Goal: Find specific page/section: Find specific page/section

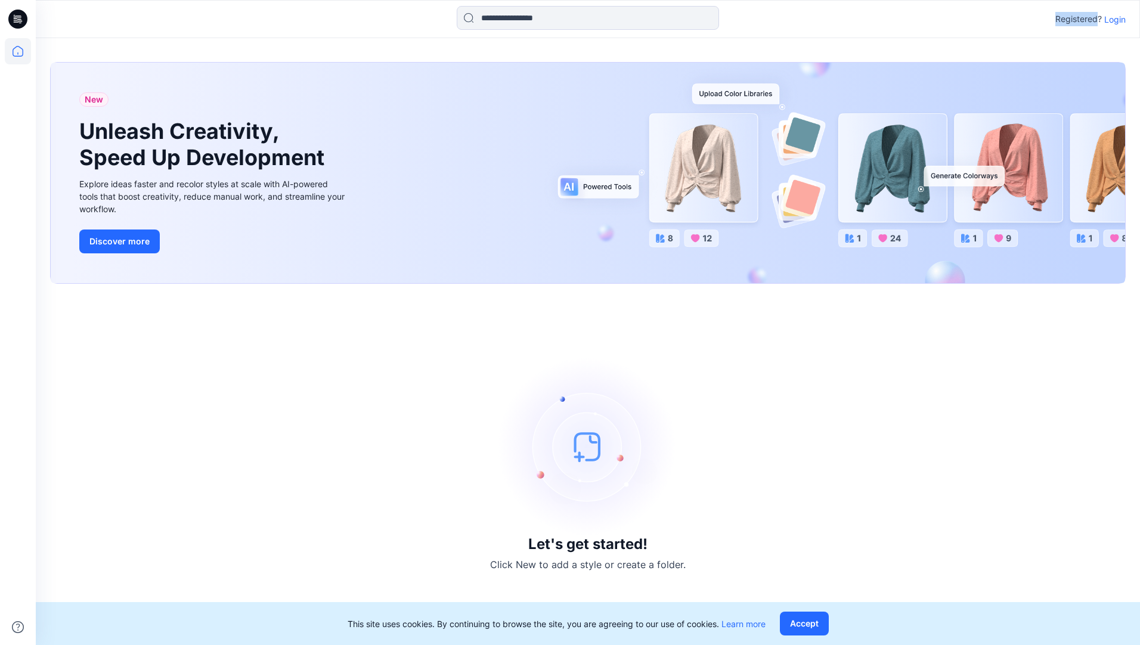
click at [892, 26] on div "Registered? Login" at bounding box center [587, 19] width 1103 height 26
drag, startPoint x: 1099, startPoint y: 26, endPoint x: 1115, endPoint y: 18, distance: 17.6
click at [892, 18] on p "Login" at bounding box center [1114, 19] width 21 height 13
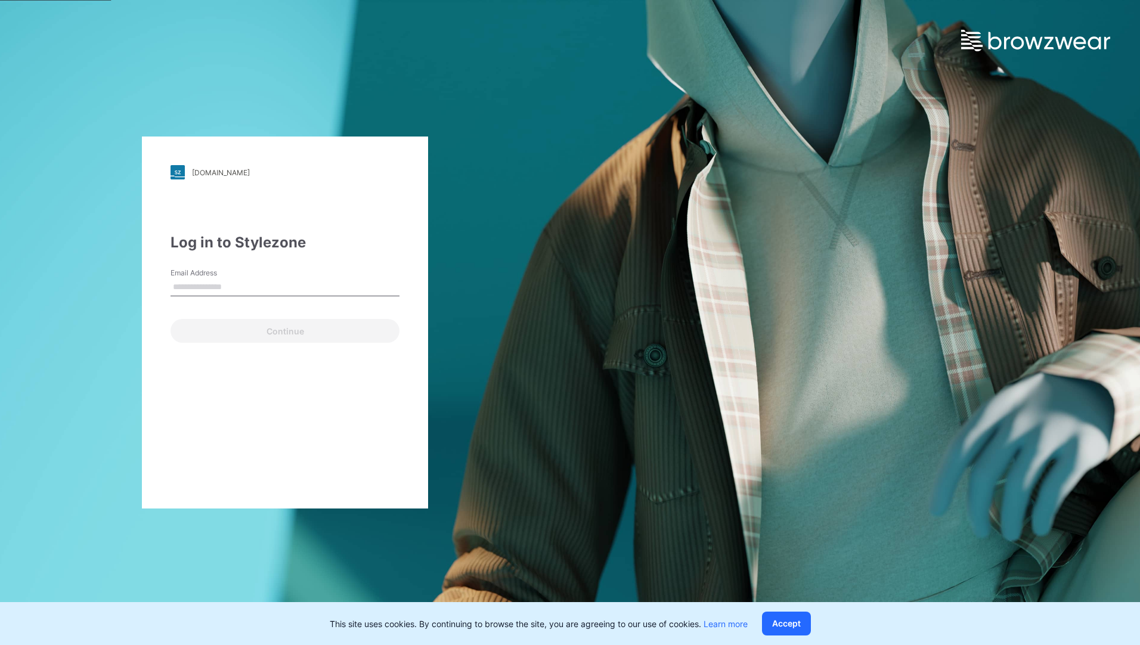
click at [256, 291] on input "Email Address" at bounding box center [284, 287] width 229 height 18
type input "**********"
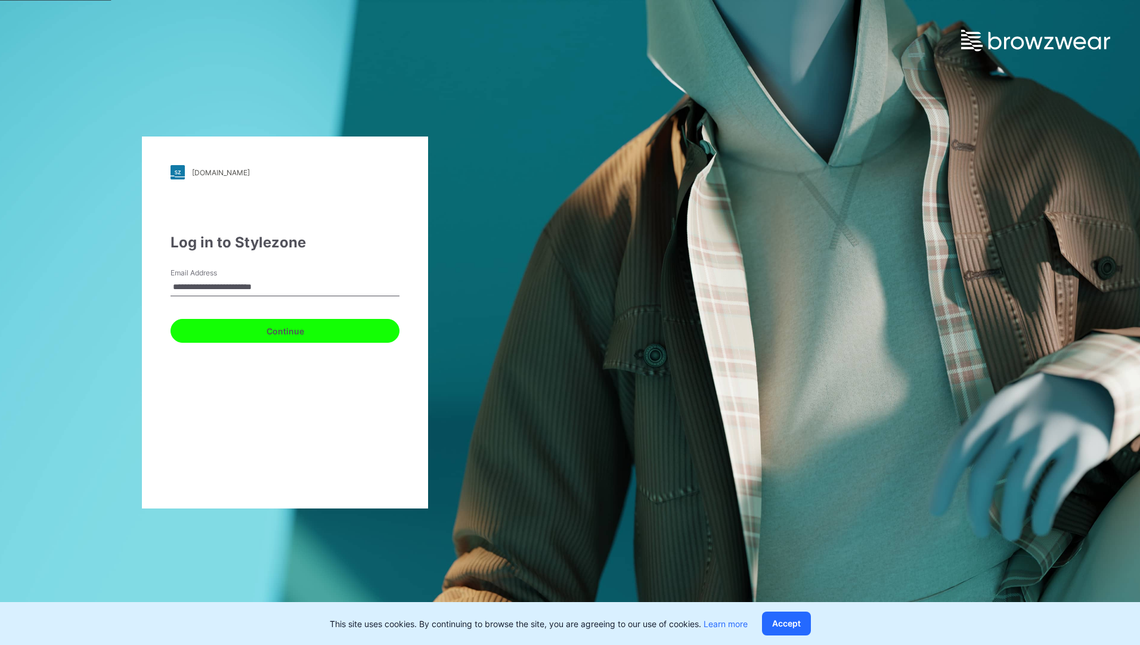
click at [285, 330] on button "Continue" at bounding box center [284, 331] width 229 height 24
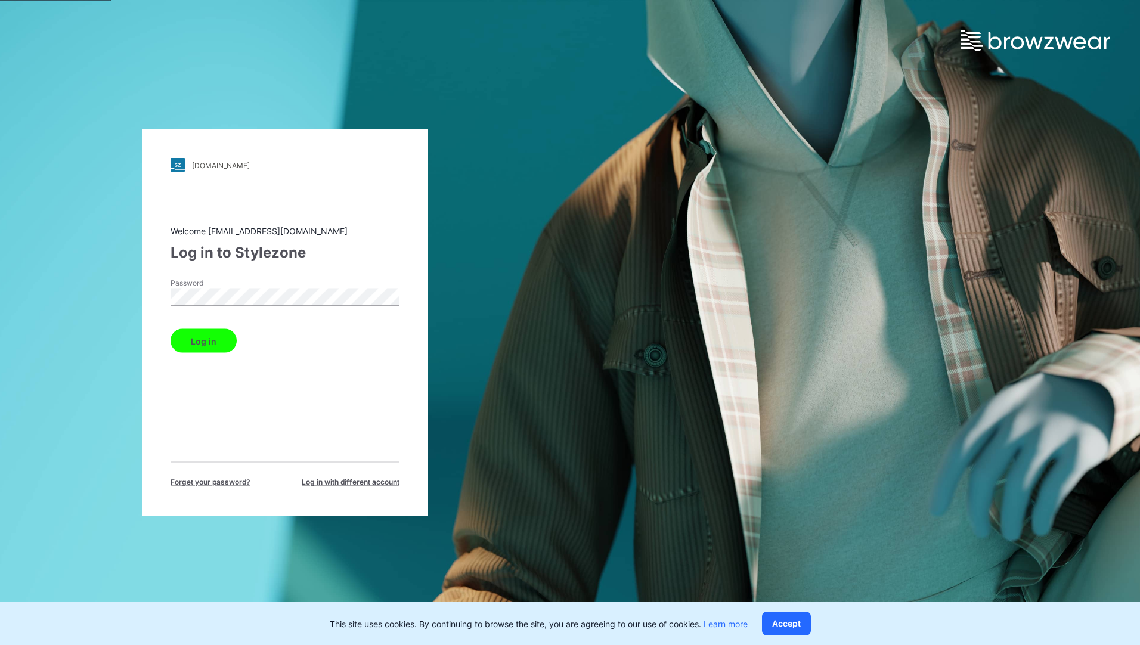
click at [185, 342] on button "Log in" at bounding box center [203, 341] width 66 height 24
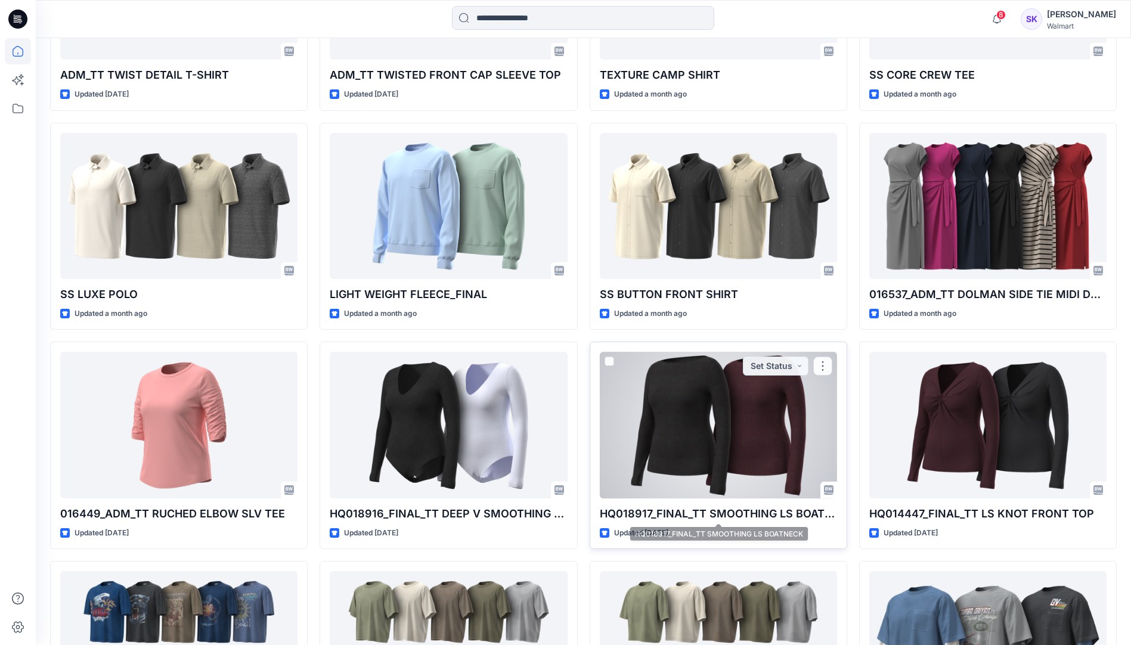
scroll to position [1724, 0]
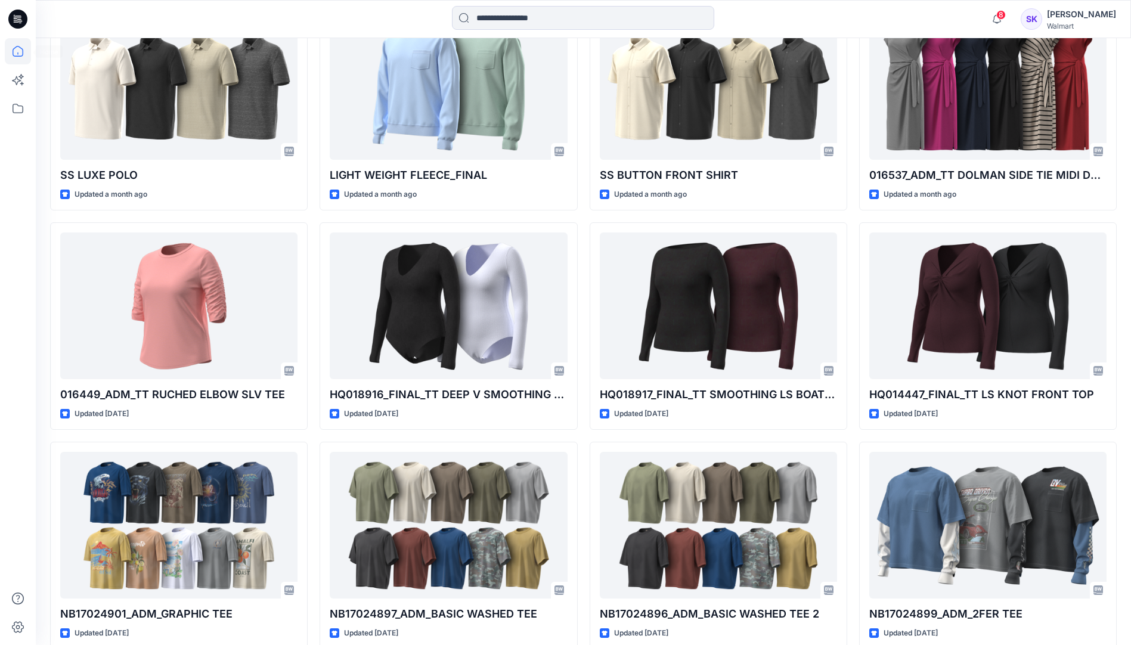
click at [21, 23] on icon at bounding box center [17, 19] width 19 height 38
click at [20, 21] on icon at bounding box center [17, 19] width 19 height 38
click at [20, 110] on icon at bounding box center [18, 108] width 26 height 26
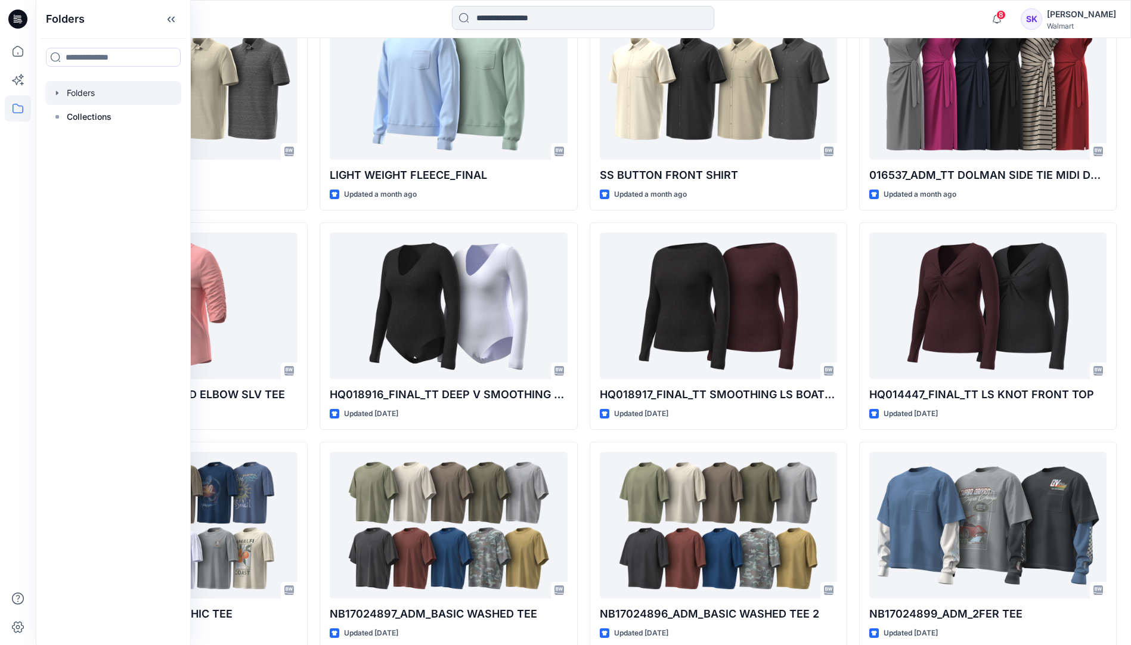
click at [105, 94] on div at bounding box center [113, 93] width 136 height 24
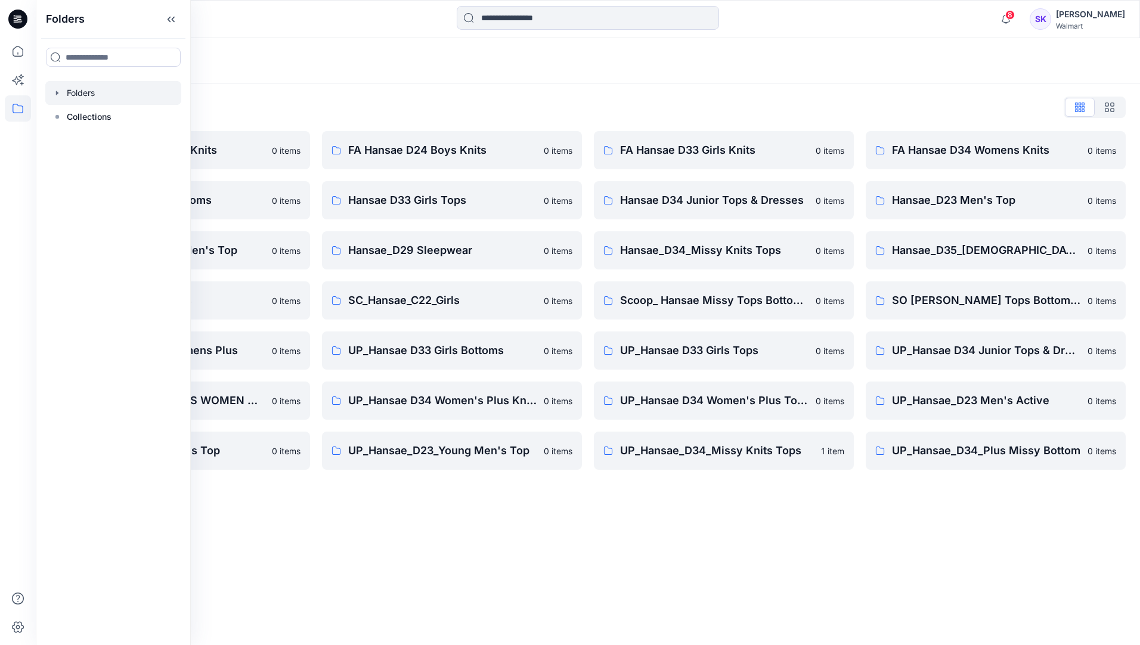
click at [680, 418] on div "Folders Folders List FA Hansae D23 Mens Knits 0 items Hansae D33 Girls Bottoms …" at bounding box center [588, 341] width 1104 height 607
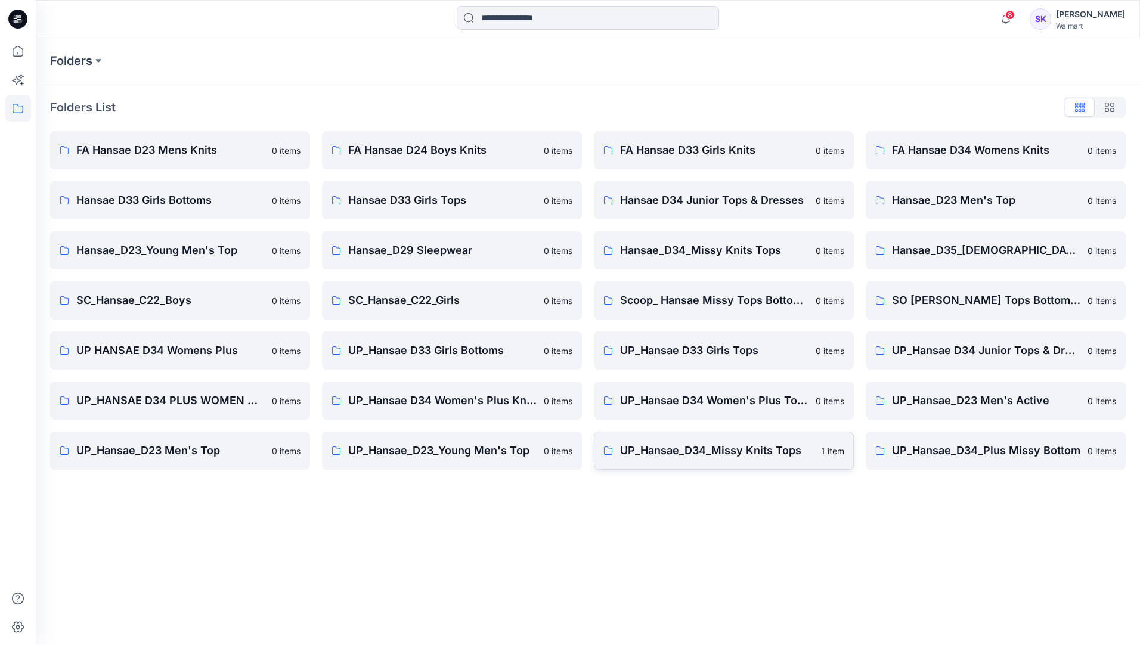
click at [713, 418] on p "UP_Hansae_D34_Missy Knits Tops" at bounding box center [717, 450] width 194 height 17
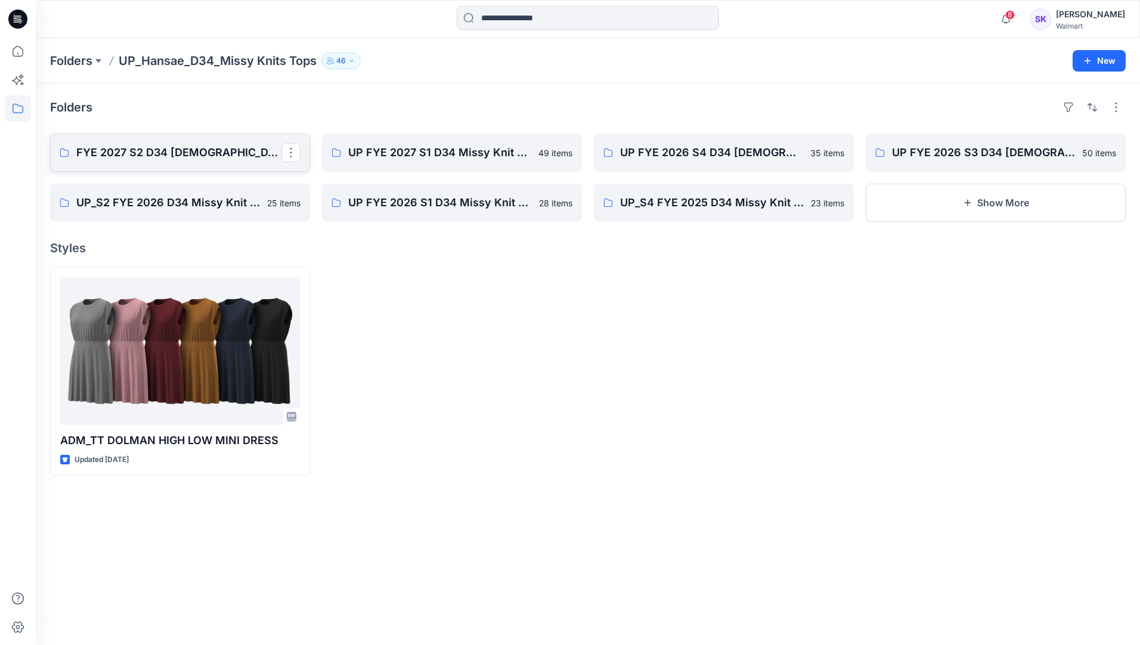
click at [149, 155] on p "FYE 2027 S2 D34 [DEMOGRAPHIC_DATA] Tops - Hansae" at bounding box center [178, 152] width 205 height 17
click at [411, 162] on link "UP FYE 2027 S1 D34 Missy Knit Tops" at bounding box center [452, 153] width 260 height 38
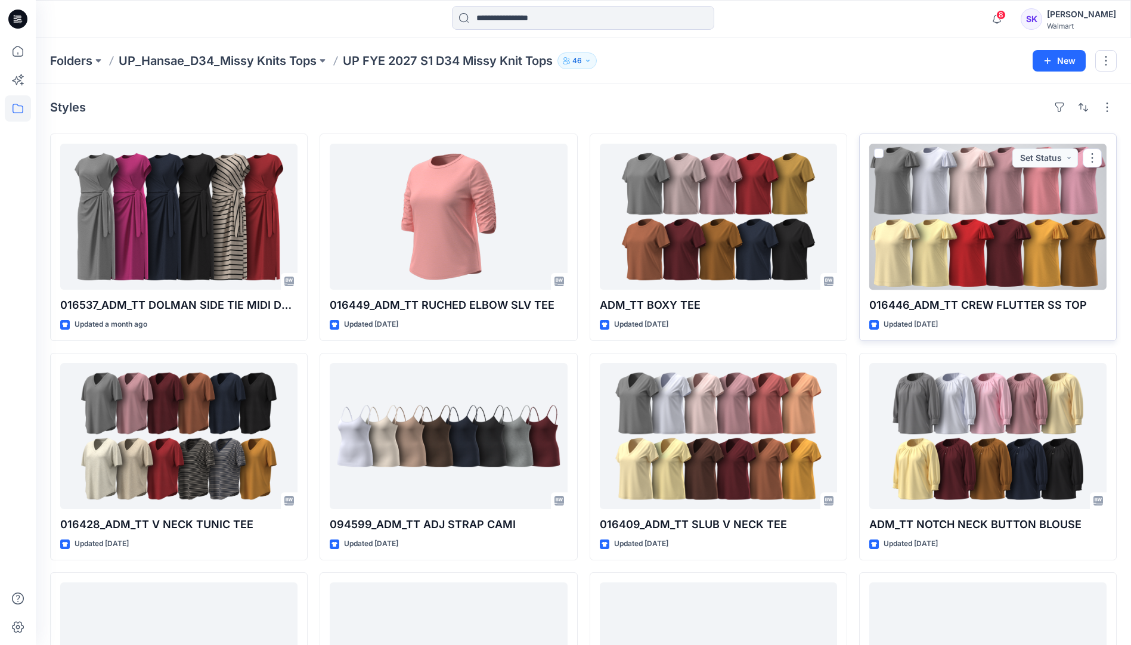
click at [892, 190] on div at bounding box center [987, 217] width 237 height 146
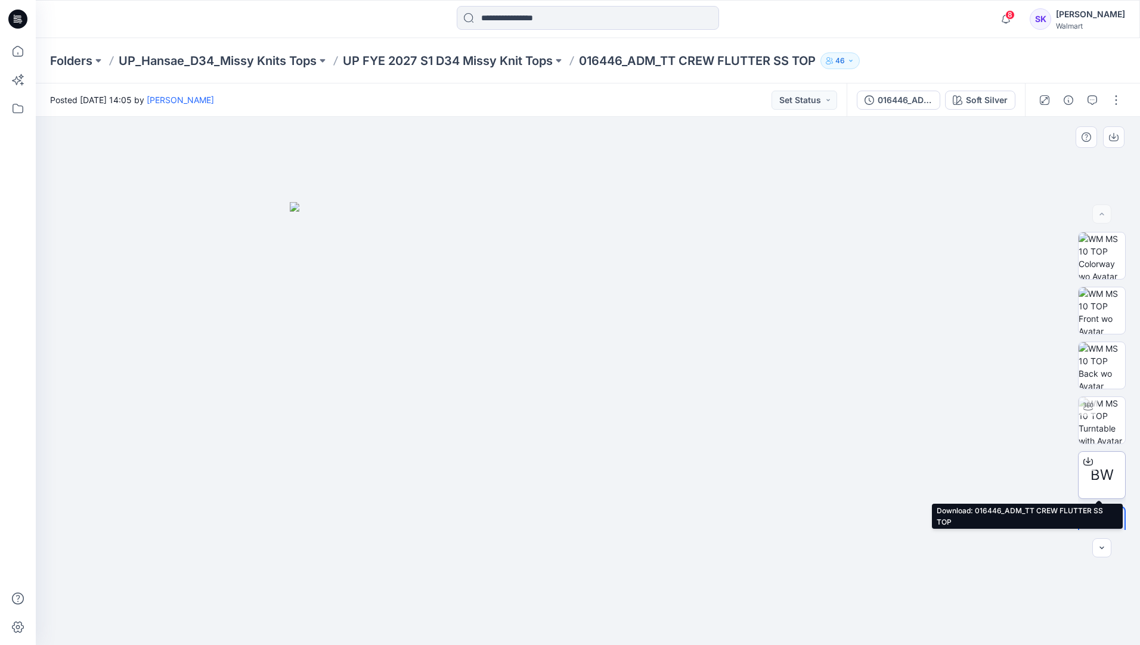
click at [892, 418] on icon at bounding box center [1088, 462] width 10 height 10
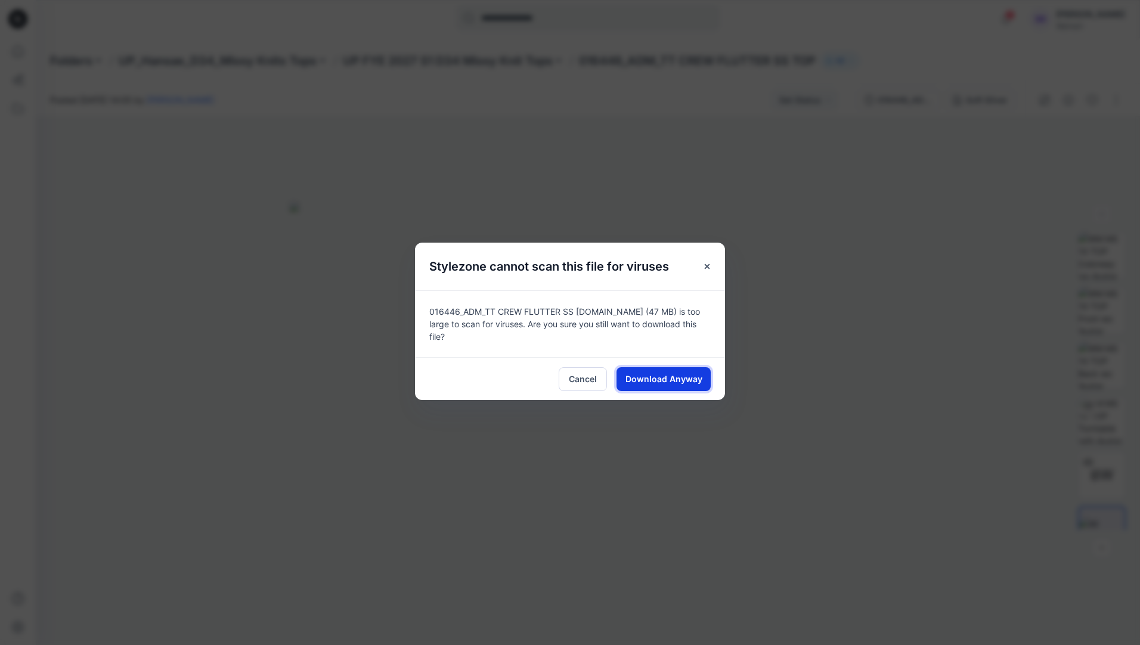
click at [644, 373] on span "Download Anyway" at bounding box center [663, 379] width 77 height 13
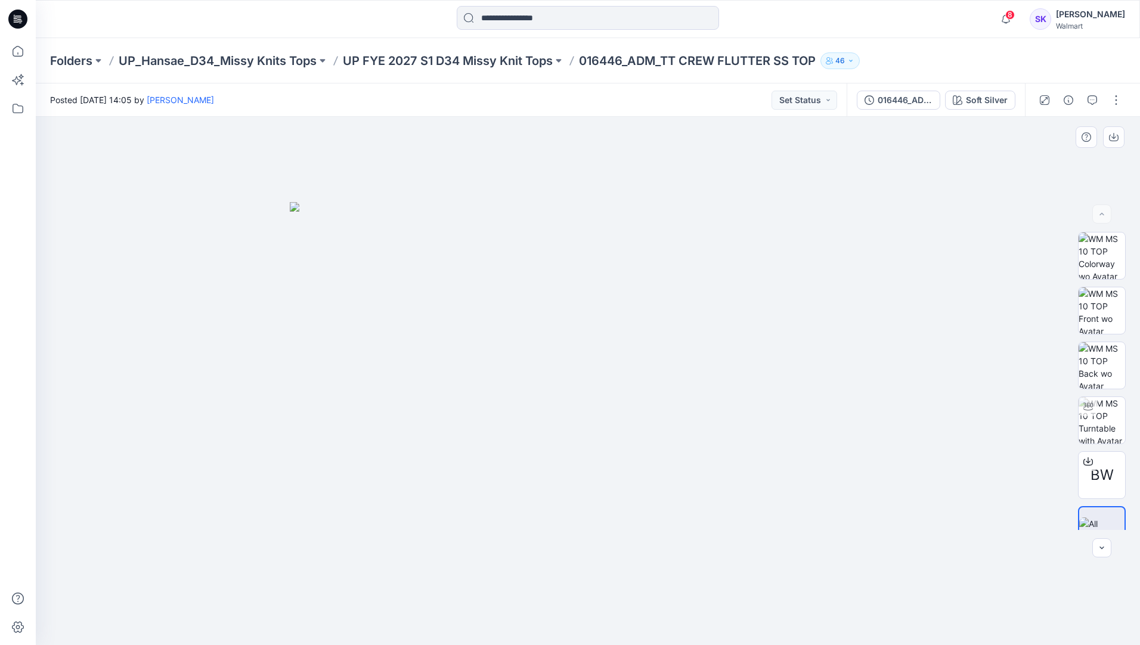
click at [421, 418] on img at bounding box center [588, 423] width 596 height 443
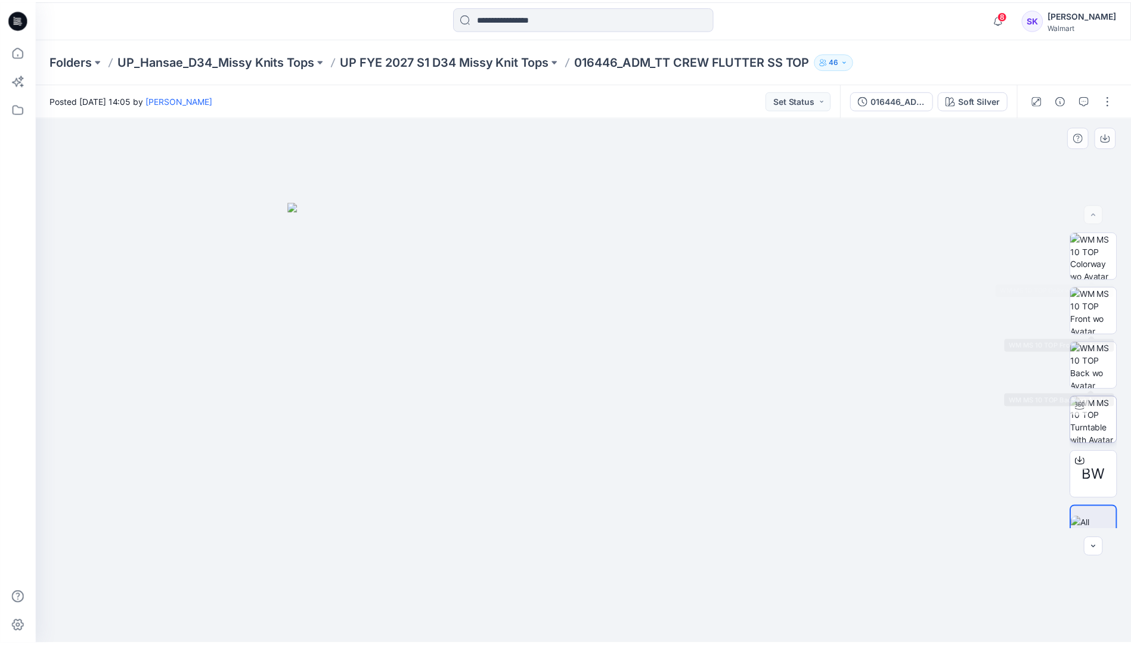
scroll to position [24, 0]
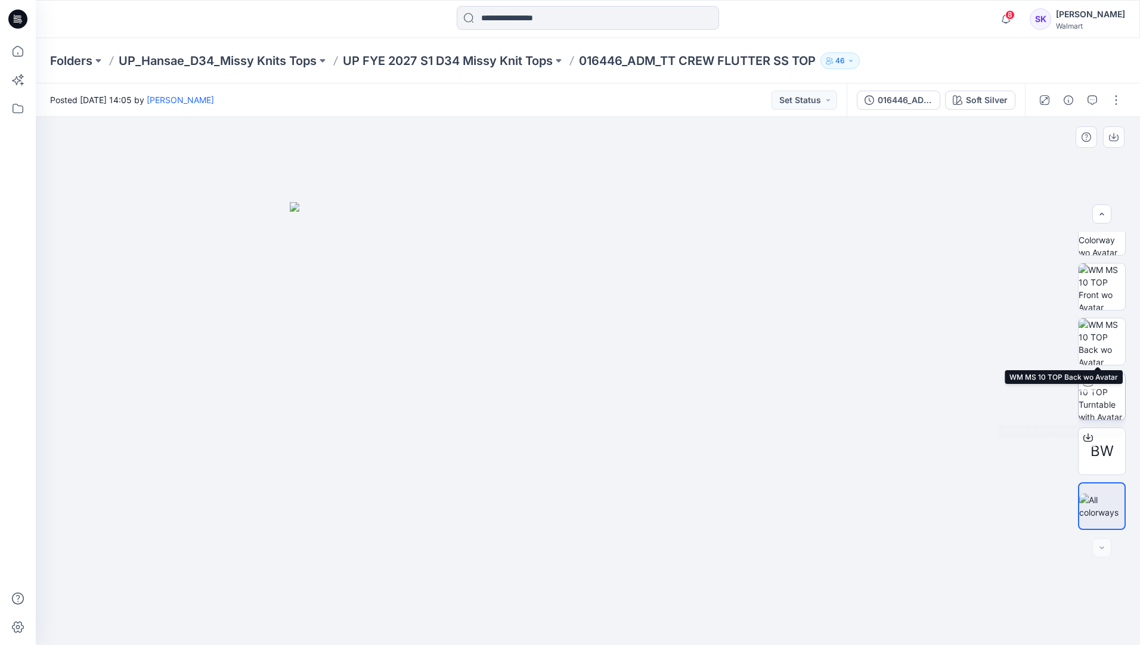
click at [892, 392] on img at bounding box center [1101, 396] width 46 height 46
drag, startPoint x: 628, startPoint y: 260, endPoint x: 627, endPoint y: 278, distance: 17.9
click at [628, 274] on img at bounding box center [587, 296] width 1003 height 697
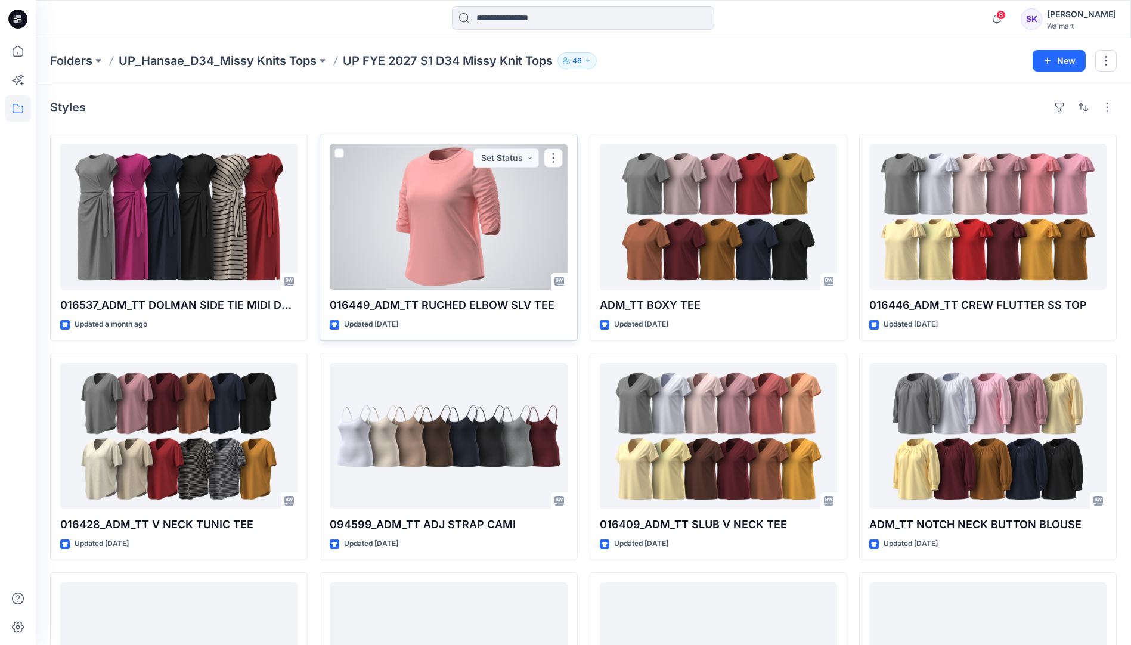
click at [473, 216] on div at bounding box center [448, 217] width 237 height 146
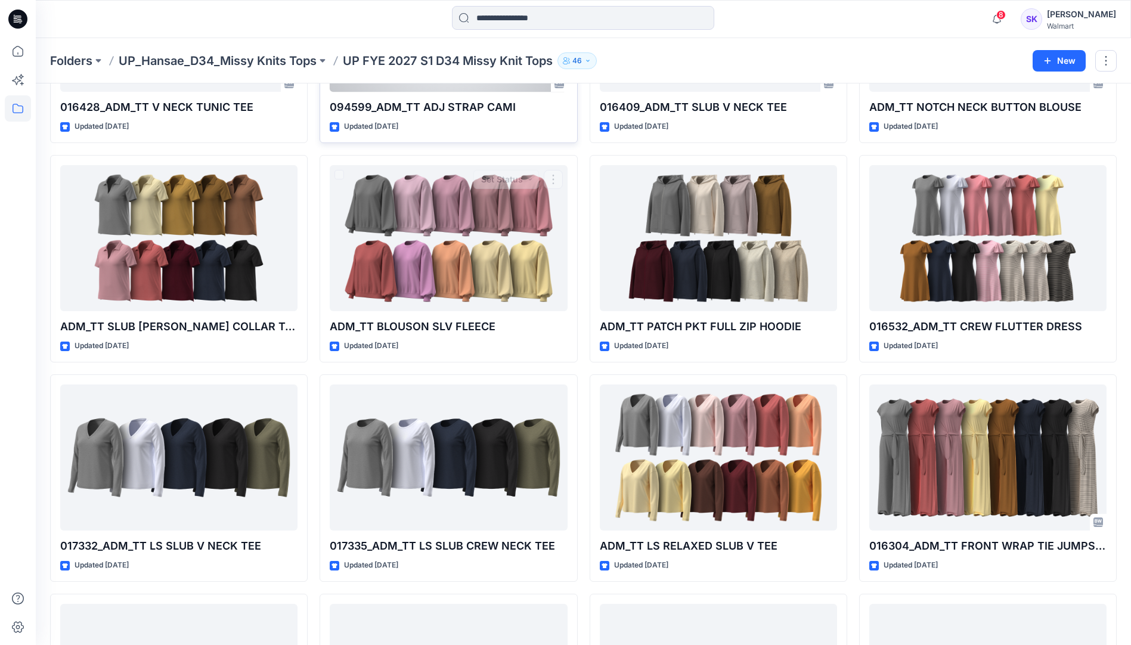
scroll to position [60, 0]
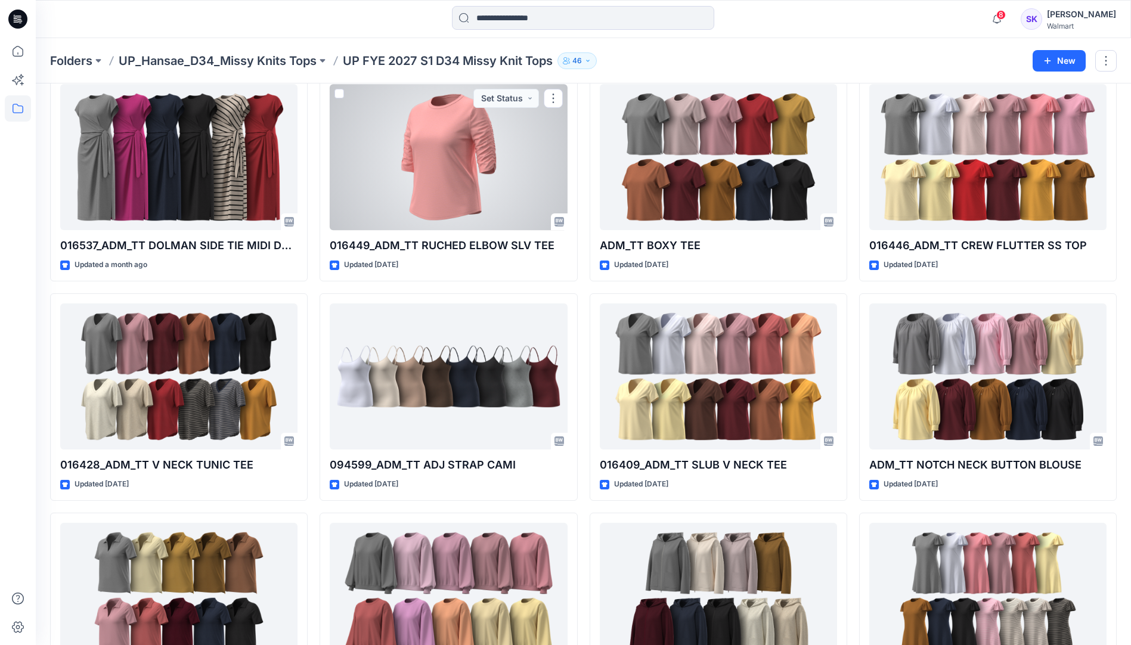
click at [443, 182] on div at bounding box center [448, 157] width 237 height 146
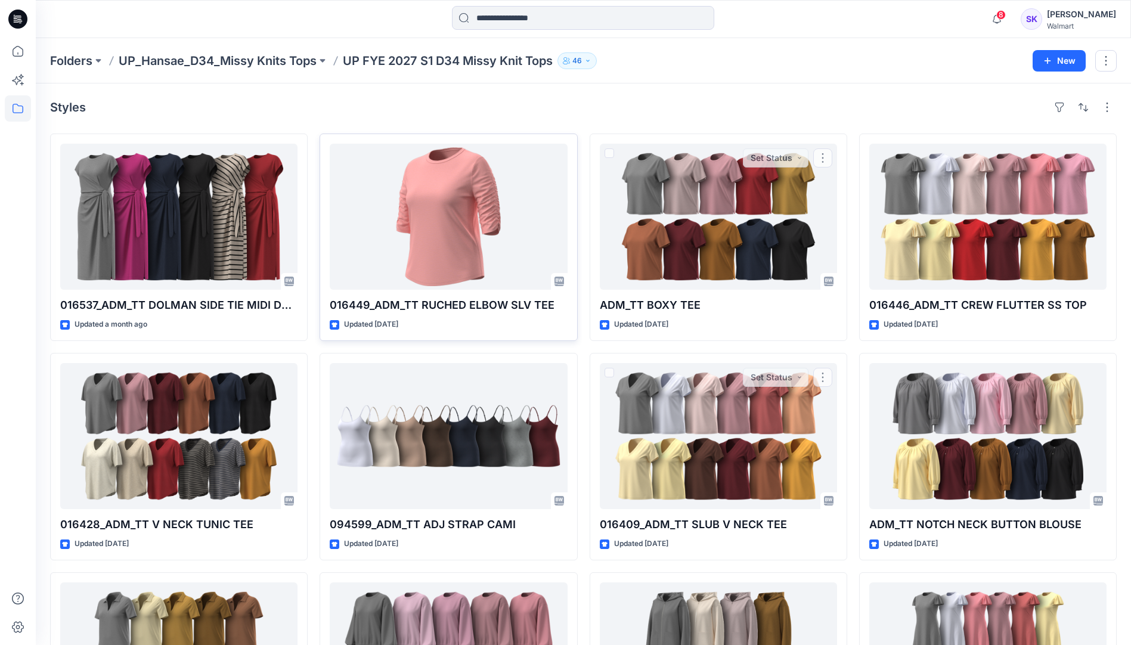
click at [488, 243] on div at bounding box center [448, 217] width 237 height 146
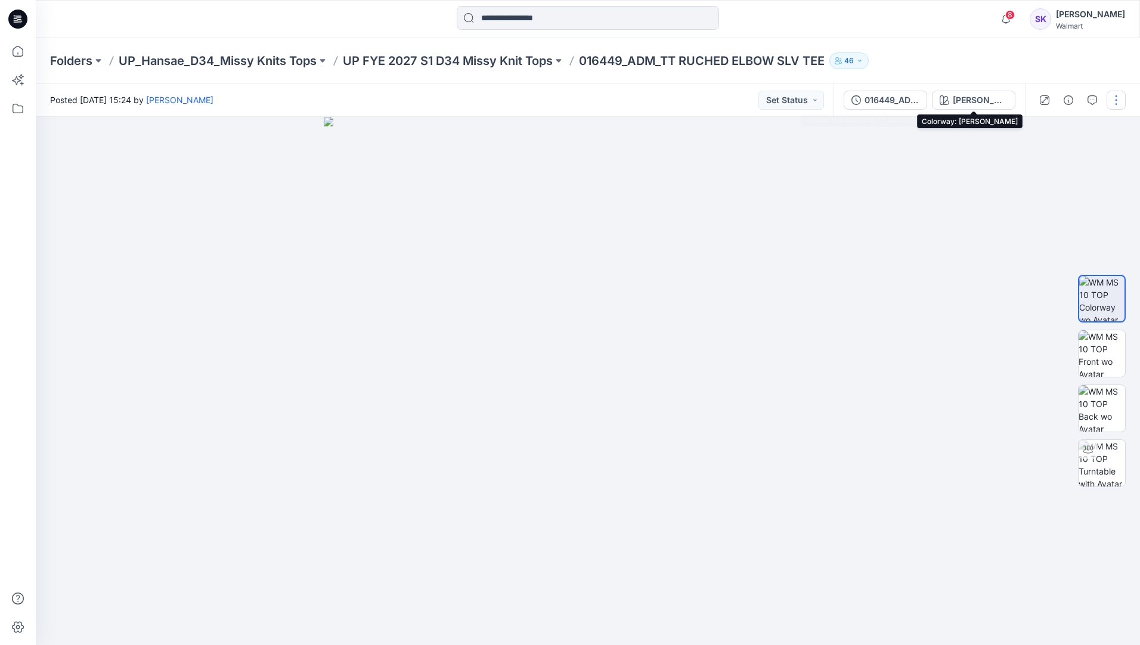
click at [883, 99] on div "016449_ADM_TT RUCHED ELBOW SLV TEE" at bounding box center [891, 100] width 55 height 13
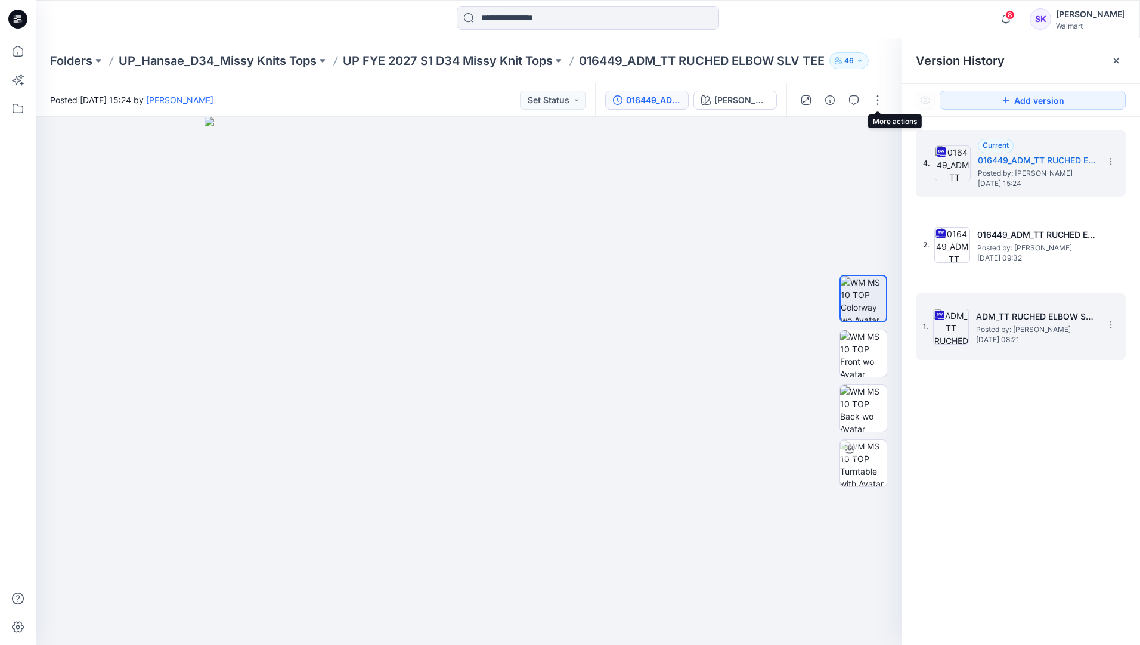
click at [892, 318] on h5 "ADM_TT RUCHED ELBOW SLV TEE" at bounding box center [1035, 316] width 119 height 14
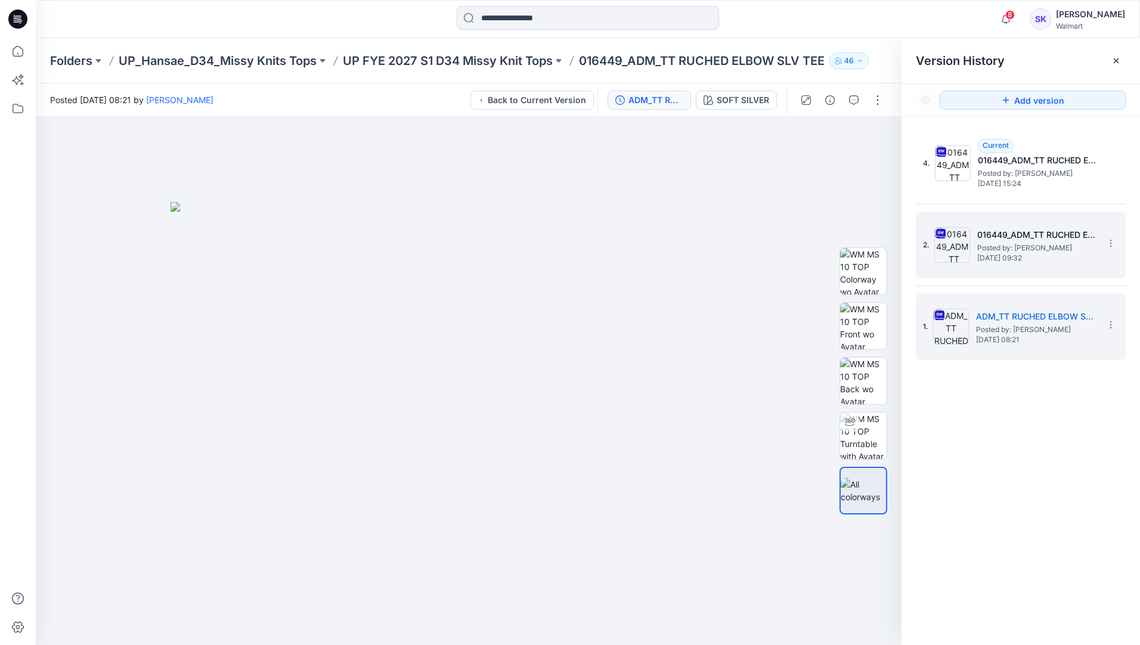
click at [892, 267] on div "2. 016449_ADM_TT RUCHED ELBOW SLV TEE Posted by: [PERSON_NAME] [DATE] 09:32" at bounding box center [1012, 244] width 179 height 57
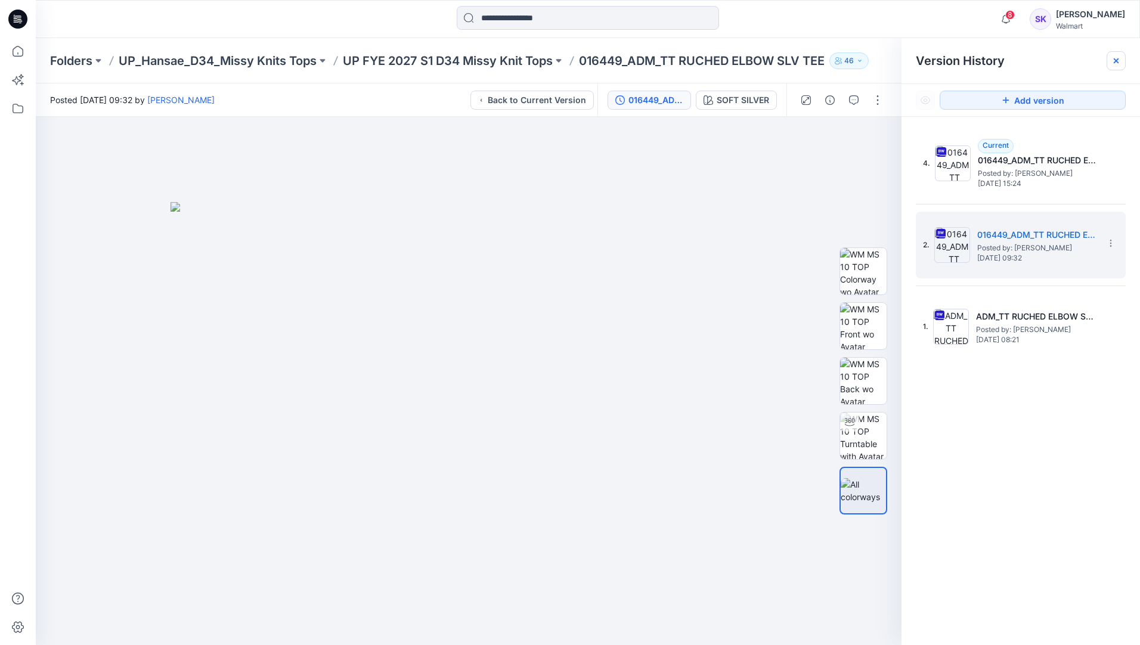
click at [892, 60] on icon at bounding box center [1115, 60] width 5 height 5
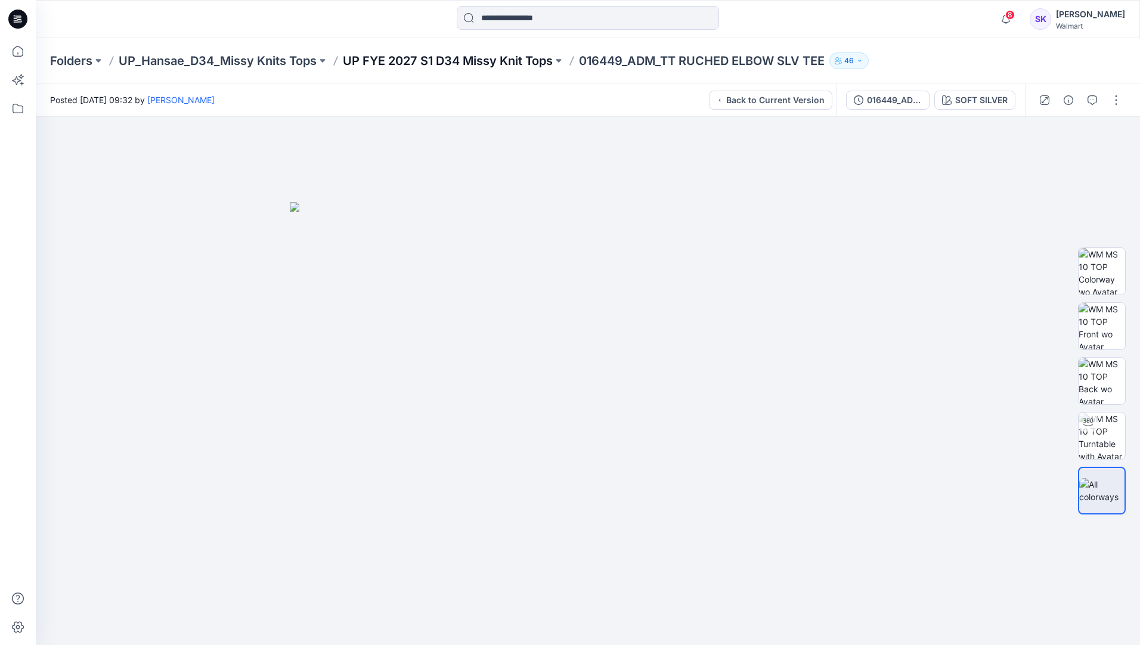
click at [507, 60] on p "UP FYE 2027 S1 D34 Missy Knit Tops" at bounding box center [448, 60] width 210 height 17
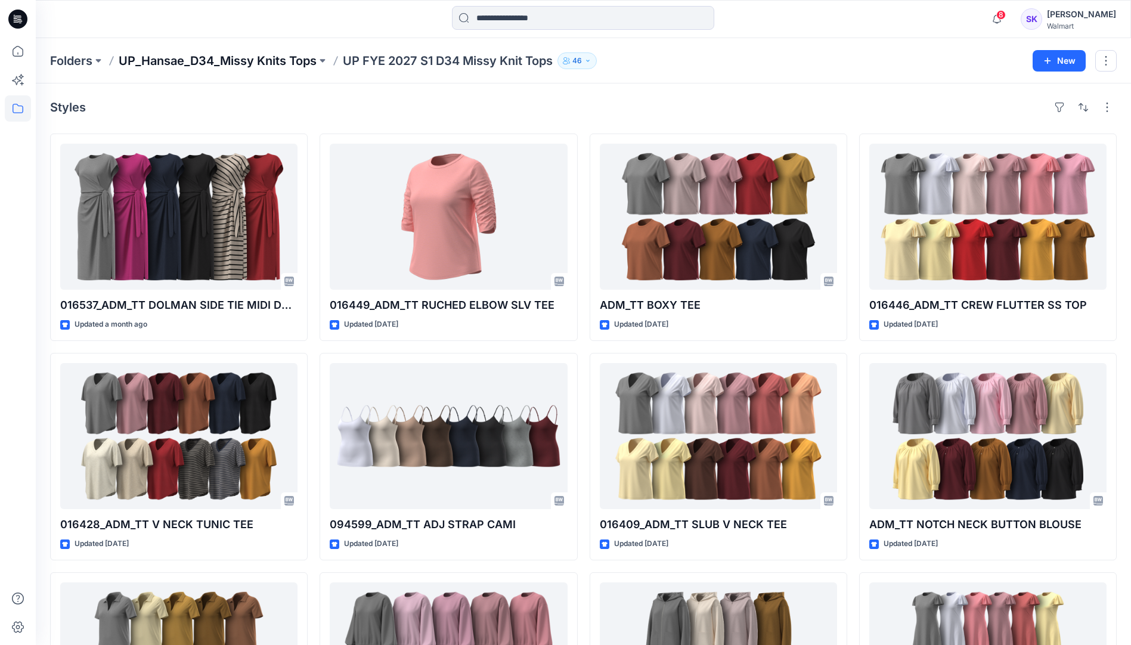
click at [250, 56] on p "UP_Hansae_D34_Missy Knits Tops" at bounding box center [218, 60] width 198 height 17
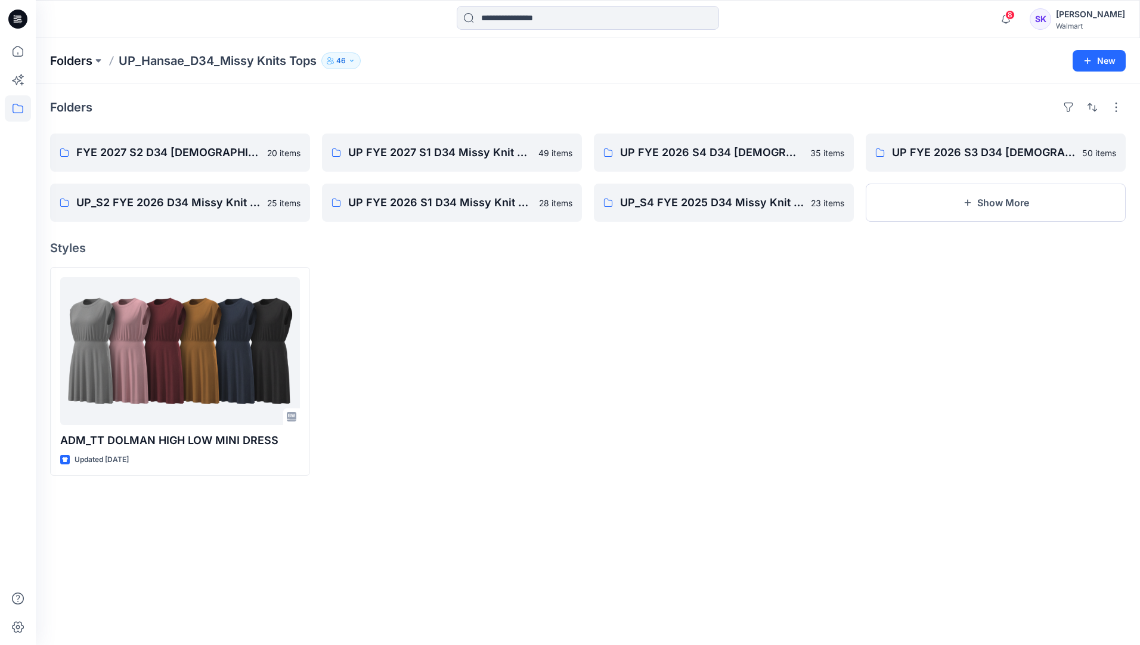
click at [74, 59] on p "Folders" at bounding box center [71, 60] width 42 height 17
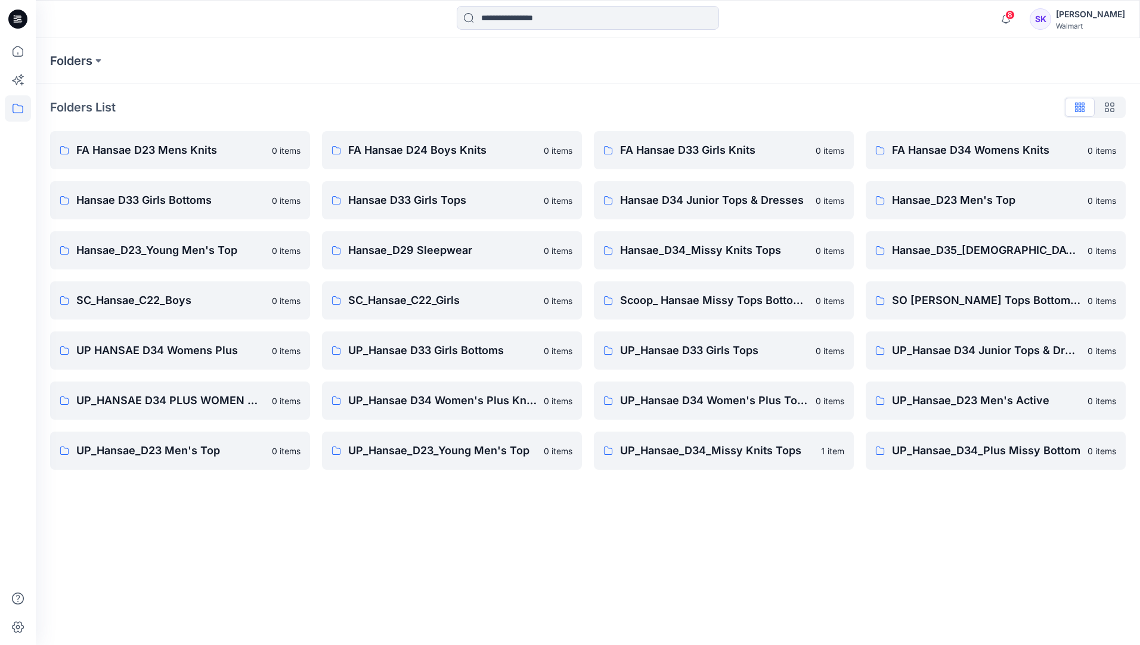
drag, startPoint x: 711, startPoint y: 564, endPoint x: 733, endPoint y: 483, distance: 84.2
click at [711, 418] on div "Folders Folders List FA Hansae D23 Mens Knits 0 items Hansae D33 Girls Bottoms …" at bounding box center [588, 341] width 1104 height 607
click at [737, 418] on p "UP_Hansae_D34_Missy Knits Tops" at bounding box center [717, 450] width 194 height 17
